Goal: Information Seeking & Learning: Find specific fact

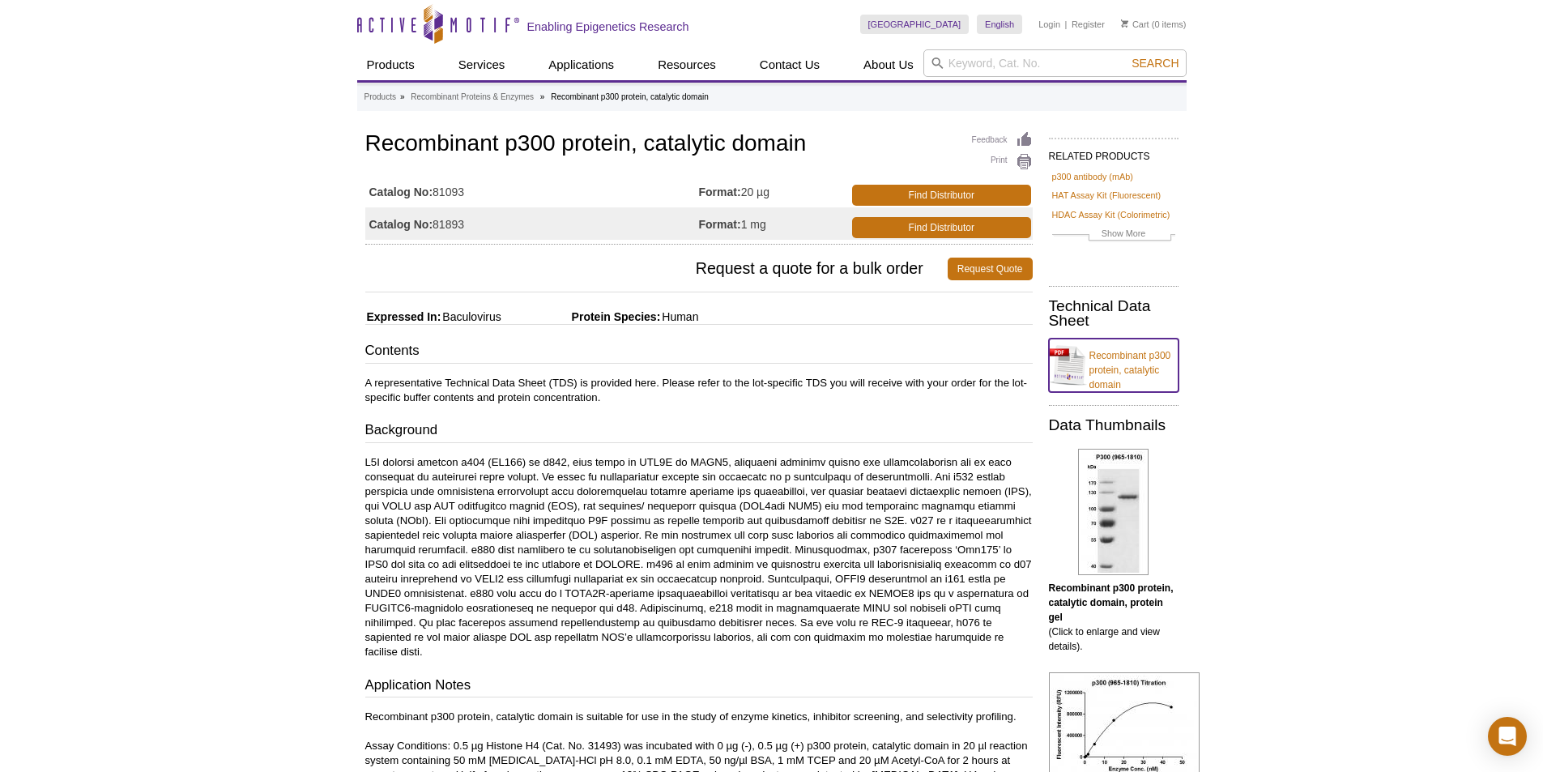
click at [1082, 375] on link "Recombinant p300 protein, catalytic domain" at bounding box center [1114, 364] width 130 height 53
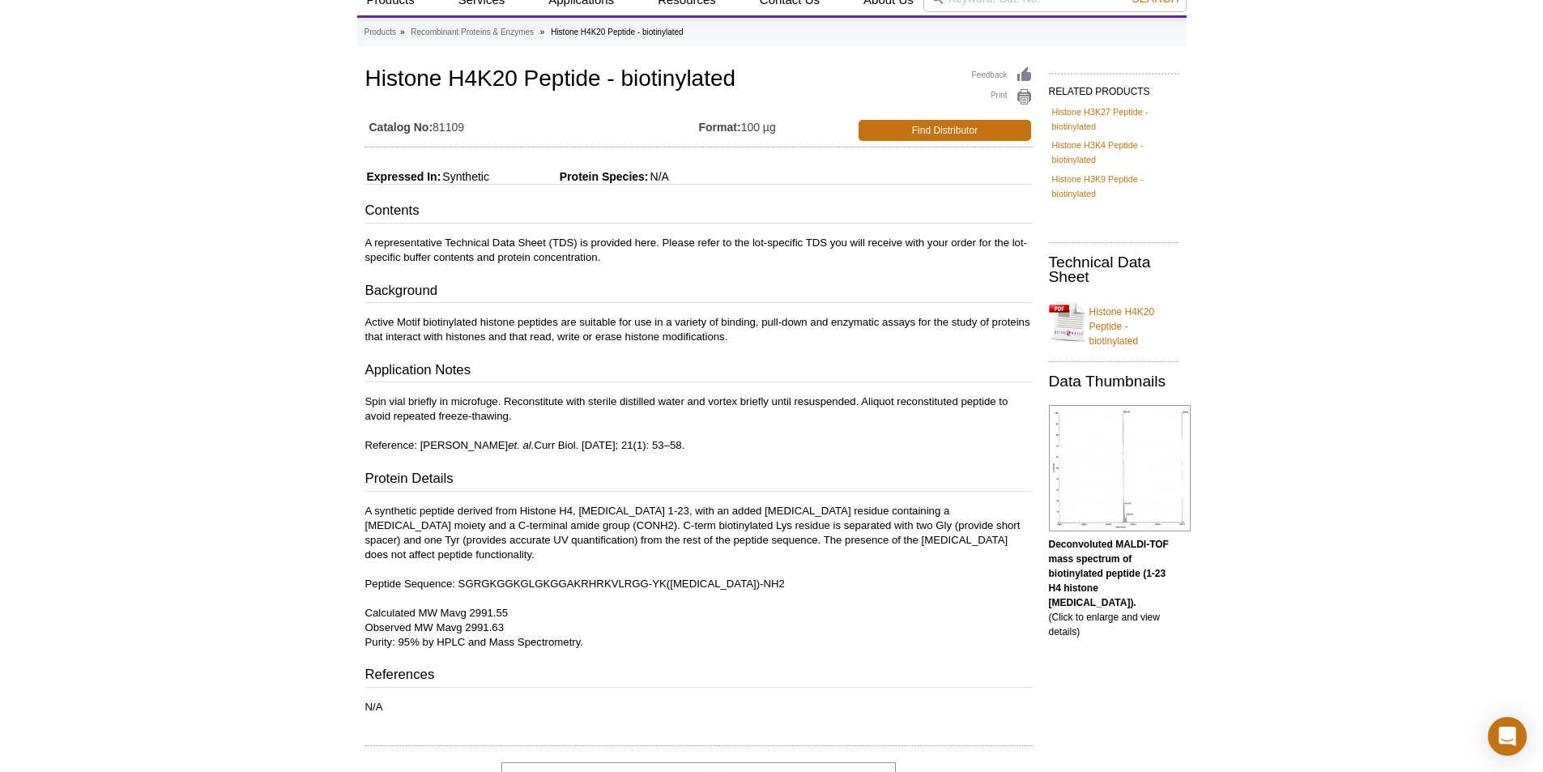
scroll to position [57, 0]
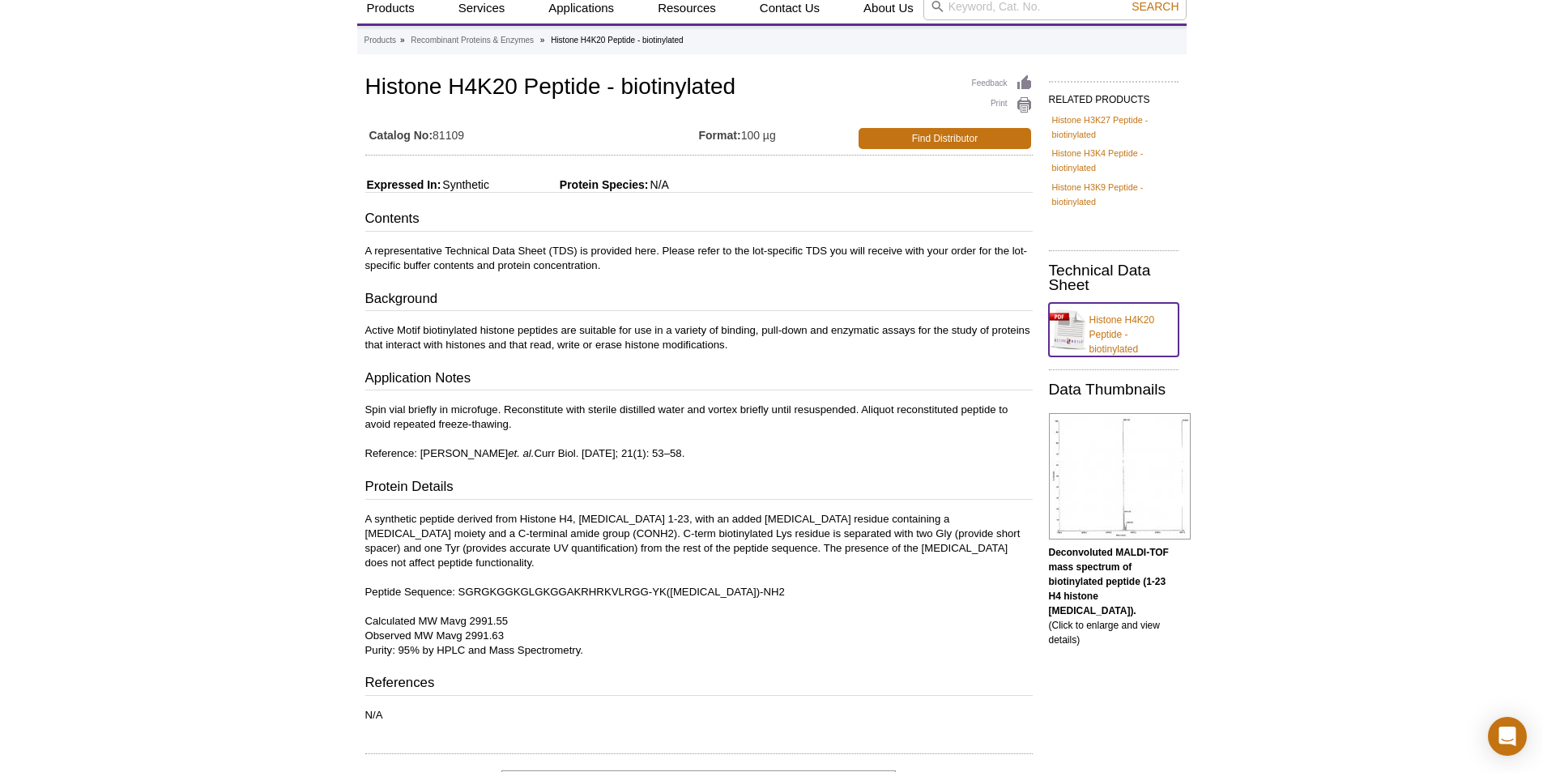
click at [1091, 329] on link "Histone H4K20 Peptide - biotinylated" at bounding box center [1114, 329] width 130 height 53
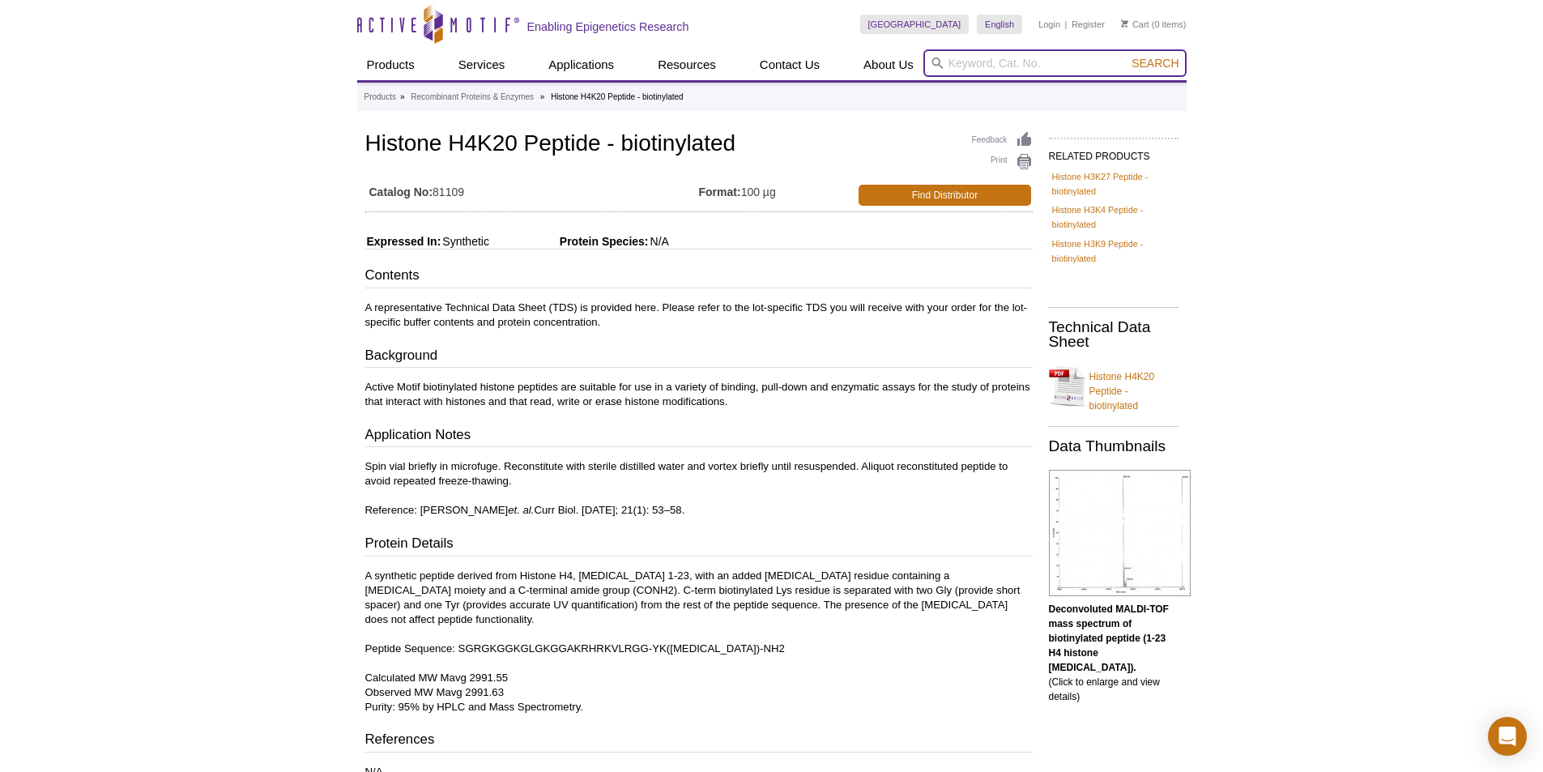
click at [1043, 62] on input "search" at bounding box center [1054, 63] width 263 height 28
paste input "Recombinant p300 protein,"
type input "Recombinant p300 protein,"
click at [1126, 56] on button "Search" at bounding box center [1154, 63] width 57 height 15
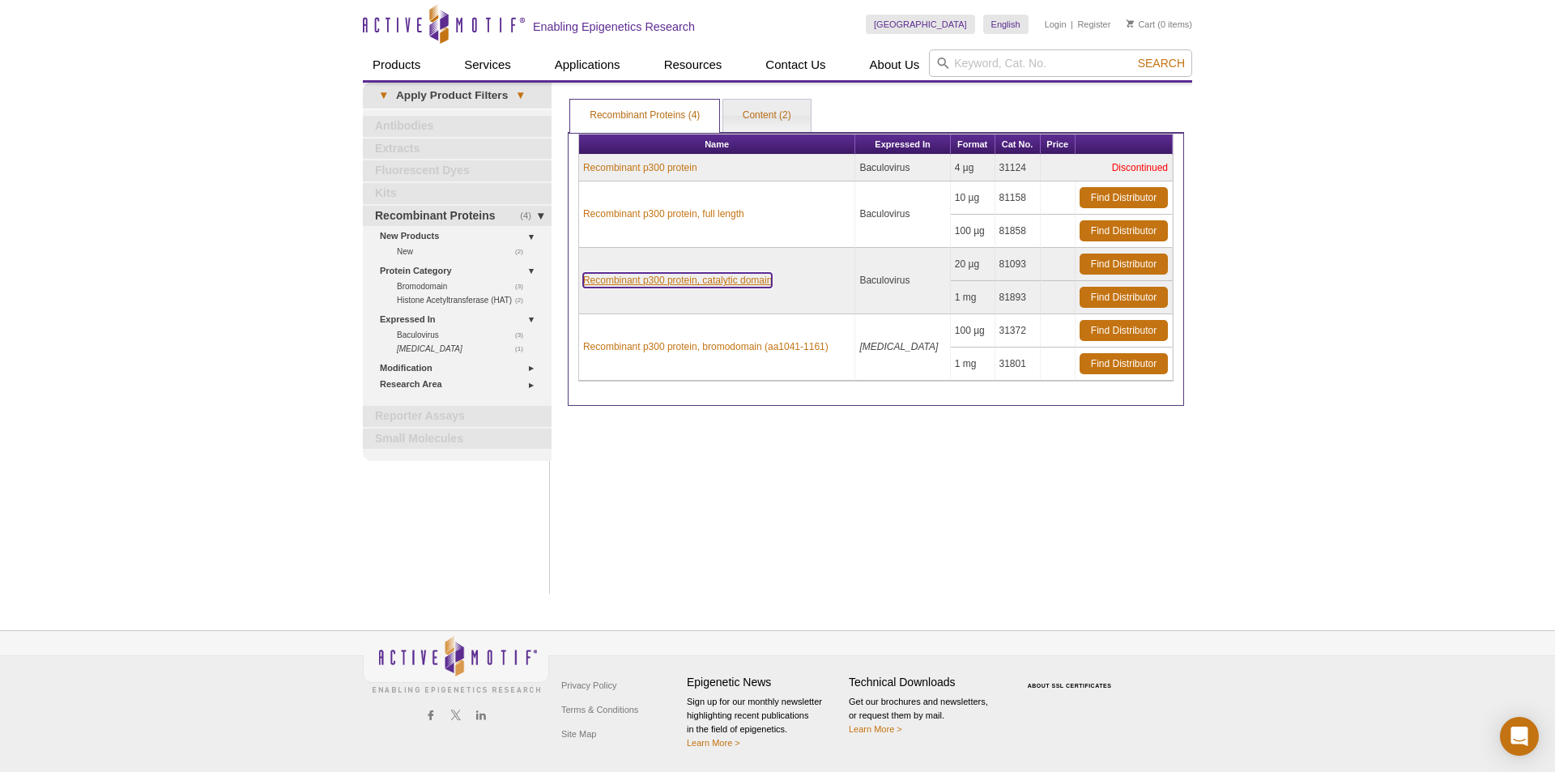
click at [713, 280] on link "Recombinant p300 protein, catalytic domain" at bounding box center [677, 280] width 189 height 15
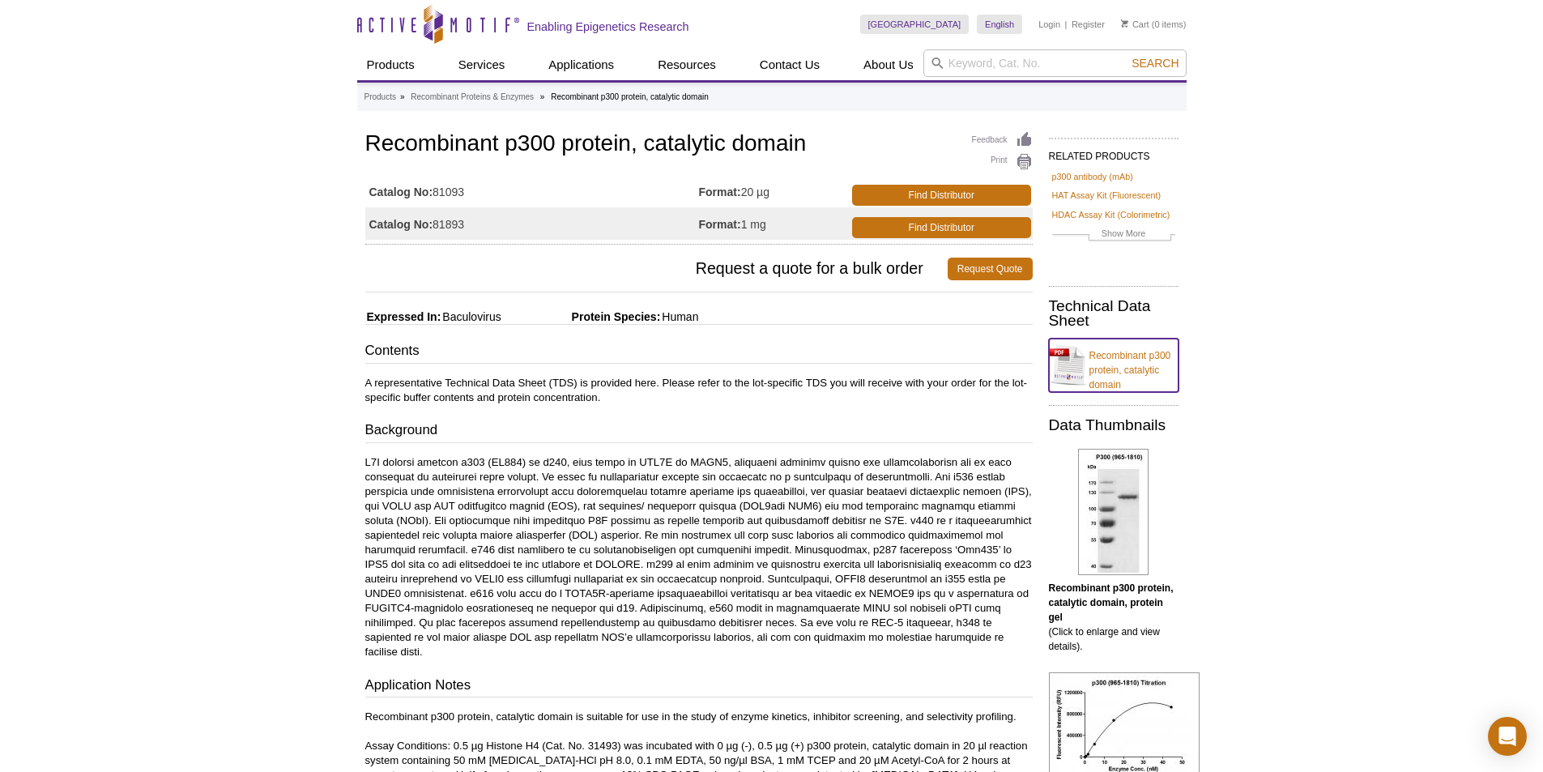
click at [1075, 361] on link "Recombinant p300 protein, catalytic domain" at bounding box center [1114, 364] width 130 height 53
